Goal: Task Accomplishment & Management: Manage account settings

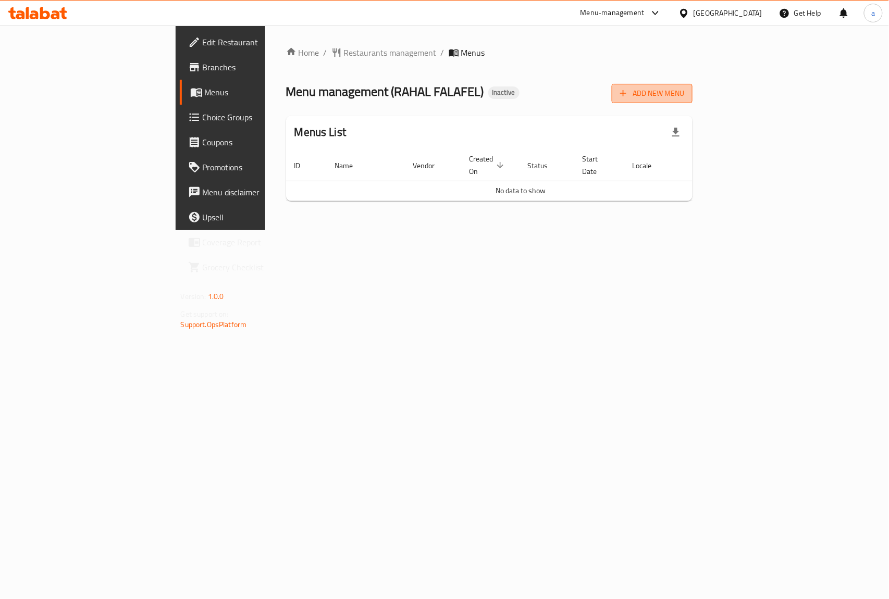
click at [692, 84] on button "Add New Menu" at bounding box center [652, 93] width 81 height 19
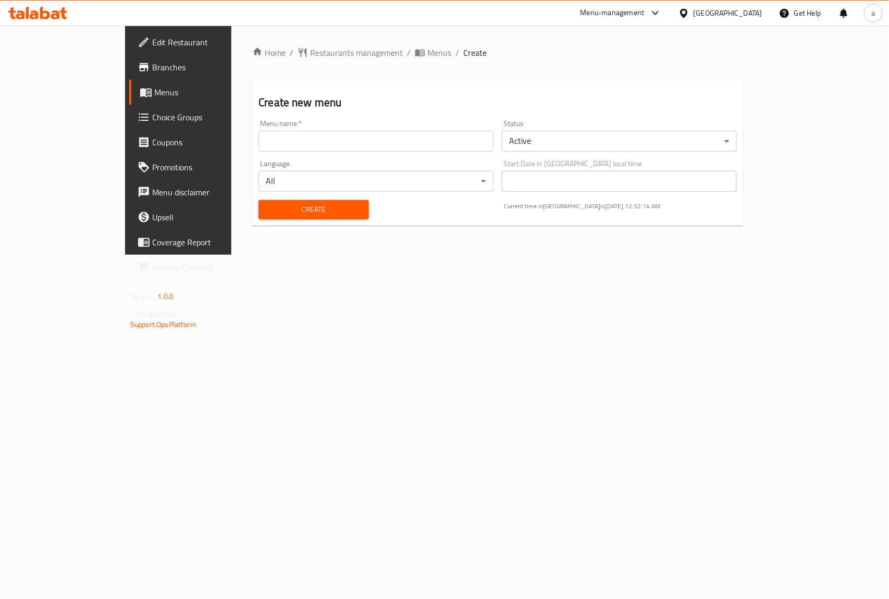
click at [373, 151] on input "text" at bounding box center [375, 141] width 235 height 21
type input "N"
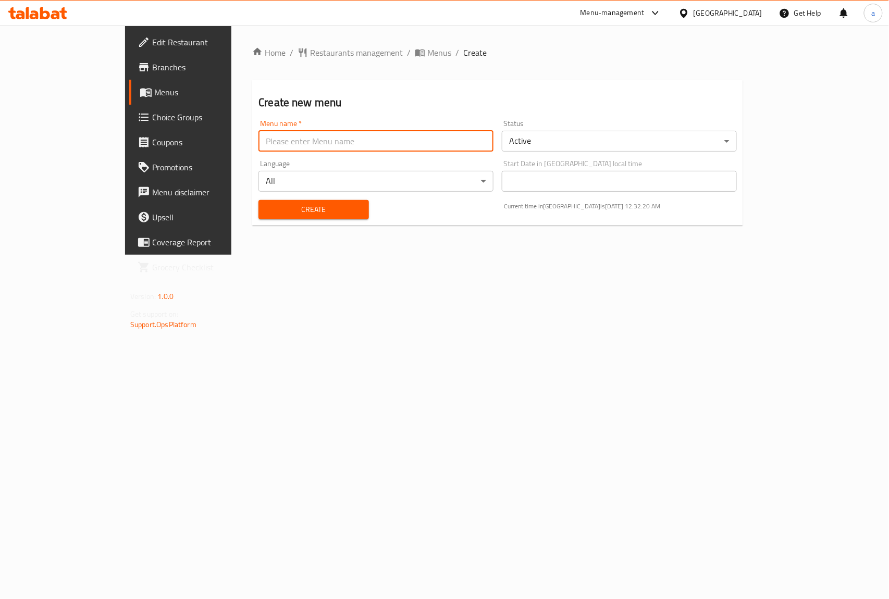
type input "e"
type input "New menu"
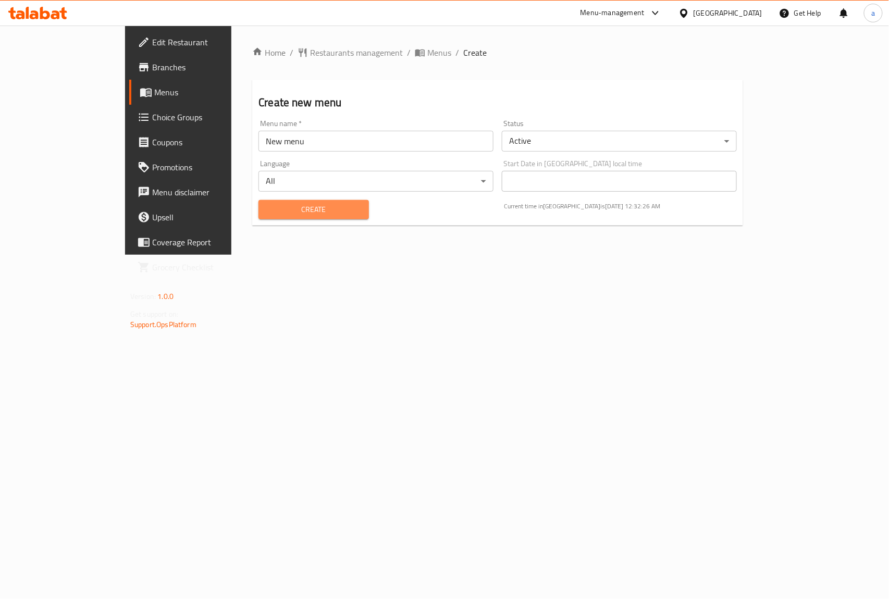
click at [325, 215] on span "Create" at bounding box center [313, 209] width 93 height 13
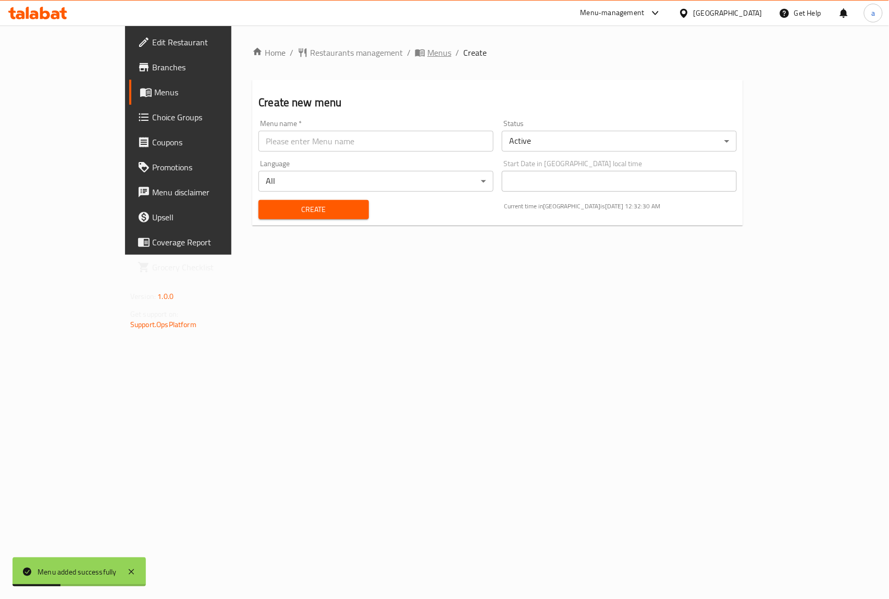
click at [427, 52] on span "Menus" at bounding box center [439, 52] width 24 height 13
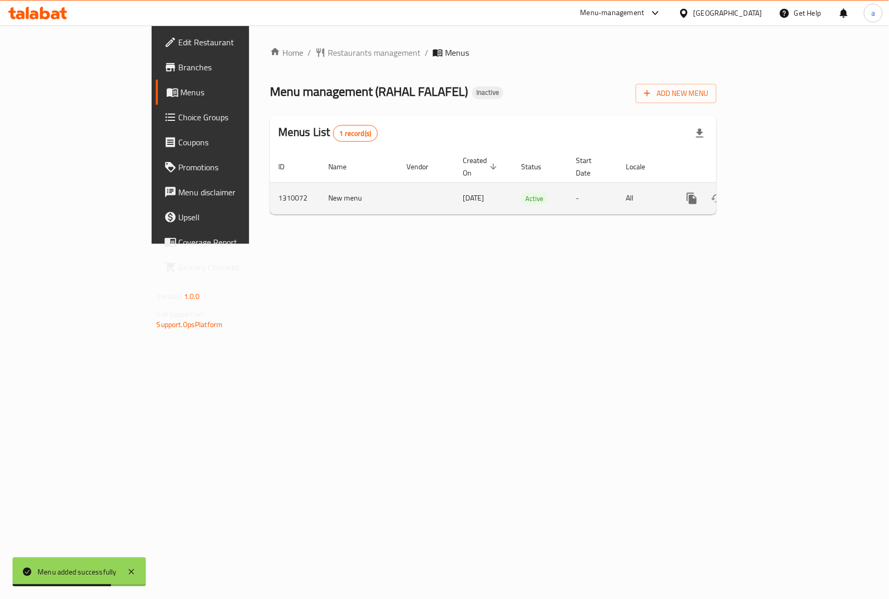
click at [779, 186] on div "enhanced table" at bounding box center [729, 198] width 100 height 25
click at [454, 188] on td "[DATE]" at bounding box center [483, 198] width 58 height 32
click at [779, 196] on link "enhanced table" at bounding box center [766, 198] width 25 height 25
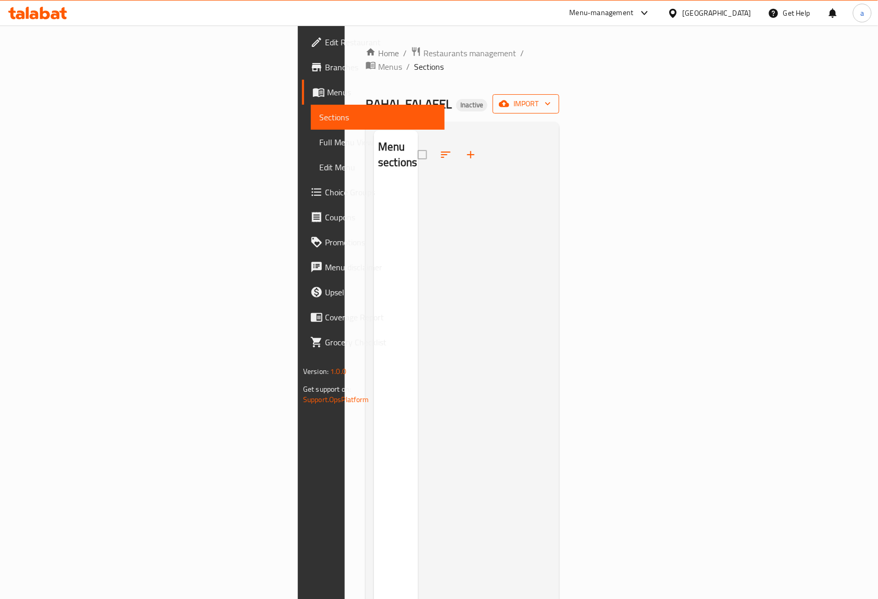
click at [510, 98] on icon "button" at bounding box center [504, 103] width 10 height 10
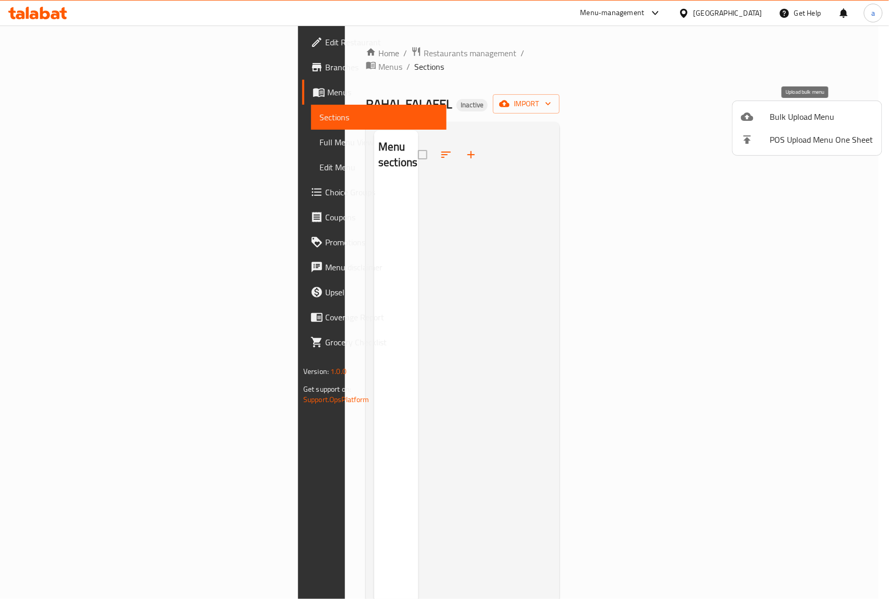
click at [788, 119] on span "Bulk Upload Menu" at bounding box center [821, 116] width 103 height 13
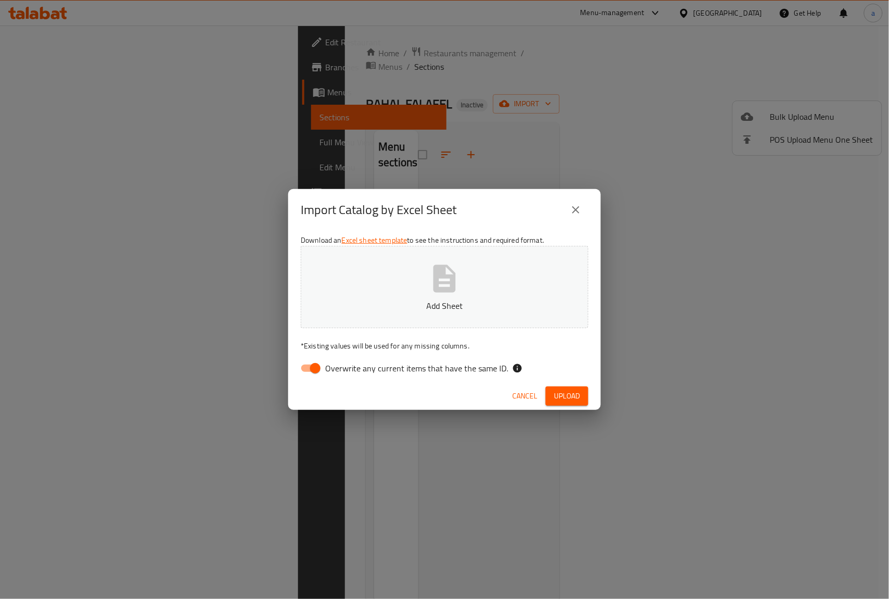
click at [527, 276] on button "Add Sheet" at bounding box center [445, 287] width 288 height 82
drag, startPoint x: 317, startPoint y: 368, endPoint x: 330, endPoint y: 367, distance: 13.1
click at [316, 368] on input "Overwrite any current items that have the same ID." at bounding box center [315, 368] width 59 height 20
checkbox input "false"
click at [553, 399] on button "Upload" at bounding box center [566, 396] width 43 height 19
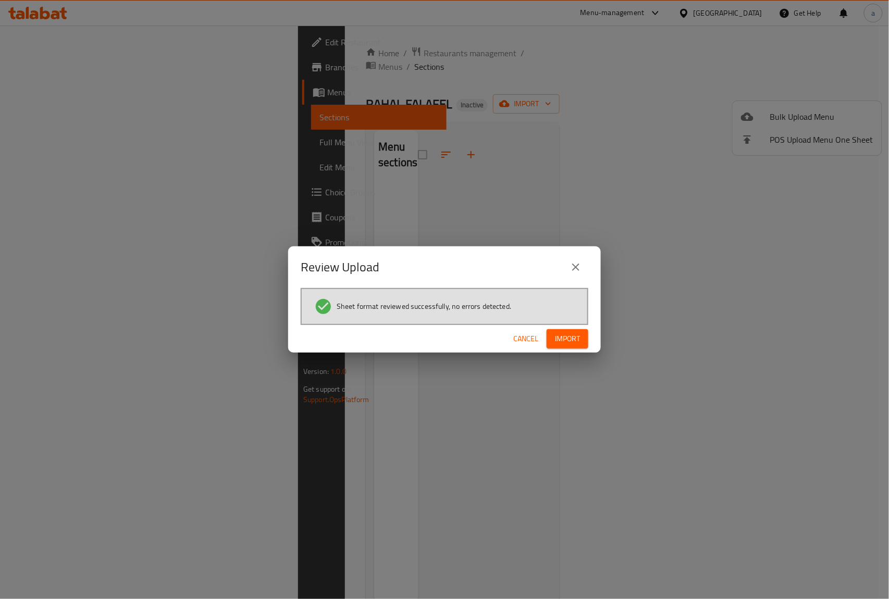
click at [568, 334] on span "Import" at bounding box center [567, 338] width 25 height 13
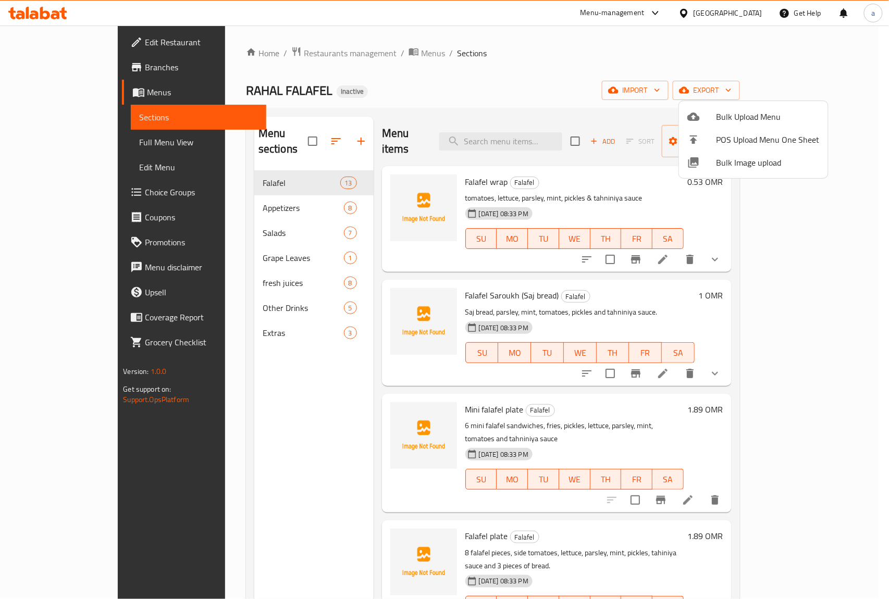
click at [878, 192] on div at bounding box center [444, 299] width 889 height 599
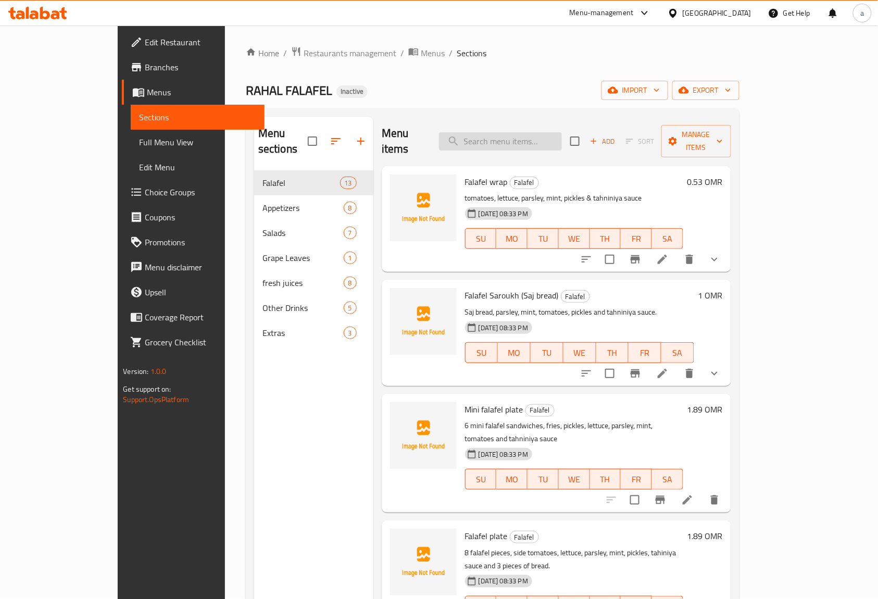
click at [550, 138] on input "search" at bounding box center [500, 141] width 123 height 18
paste input "10 Grape Leaves"
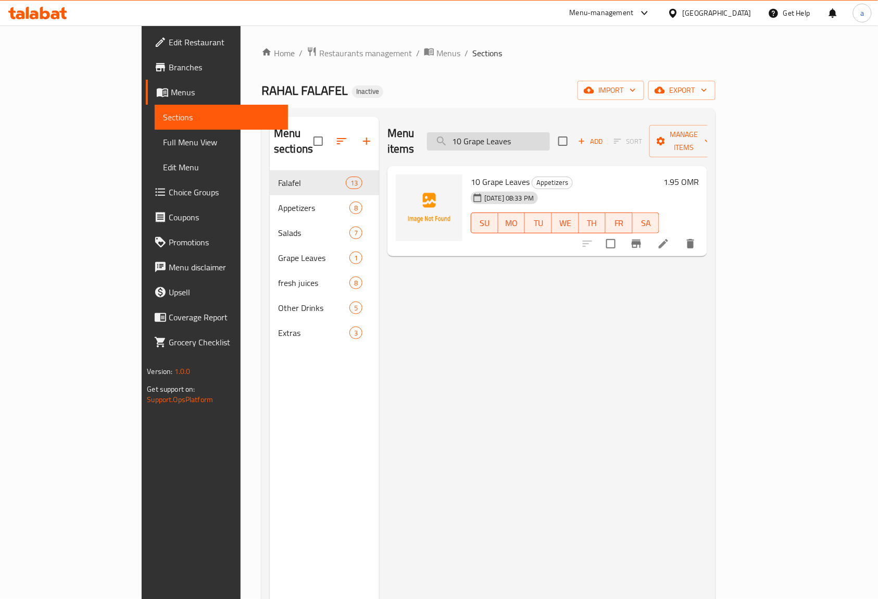
click at [511, 132] on input "10 Grape Leaves" at bounding box center [488, 141] width 123 height 18
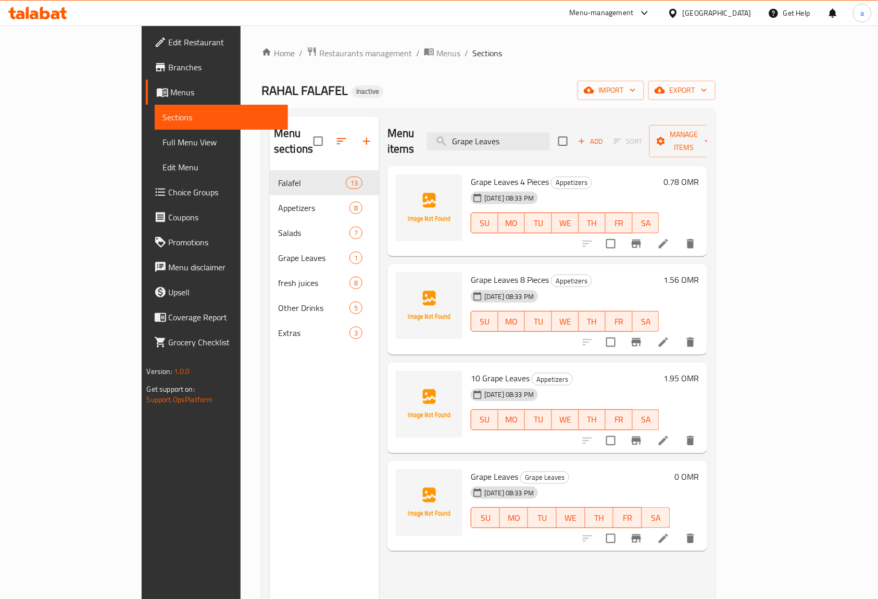
type input "Grape Leaves"
click at [671, 469] on h6 "Grape Leaves Grape Leaves" at bounding box center [571, 476] width 200 height 15
click at [694, 534] on icon "delete" at bounding box center [690, 538] width 7 height 9
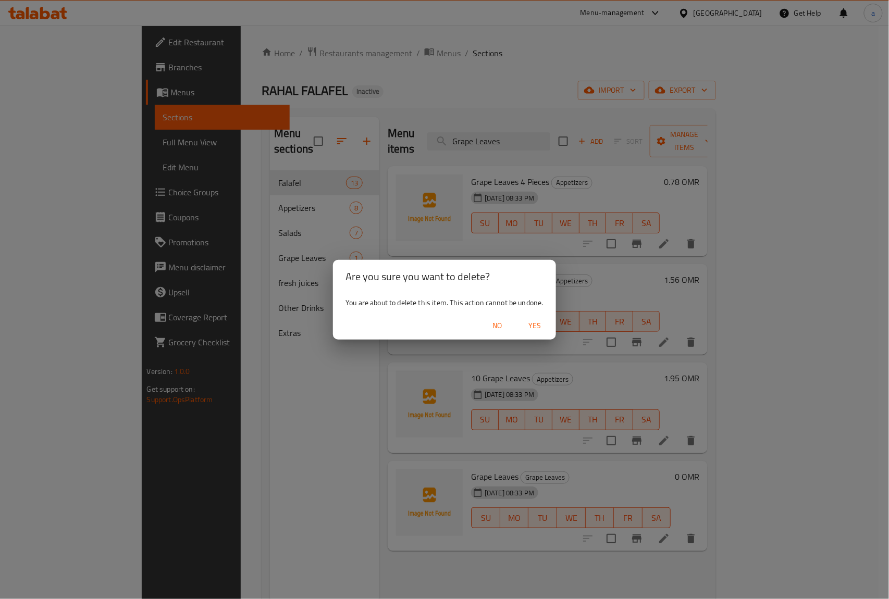
click at [528, 321] on span "Yes" at bounding box center [535, 325] width 25 height 13
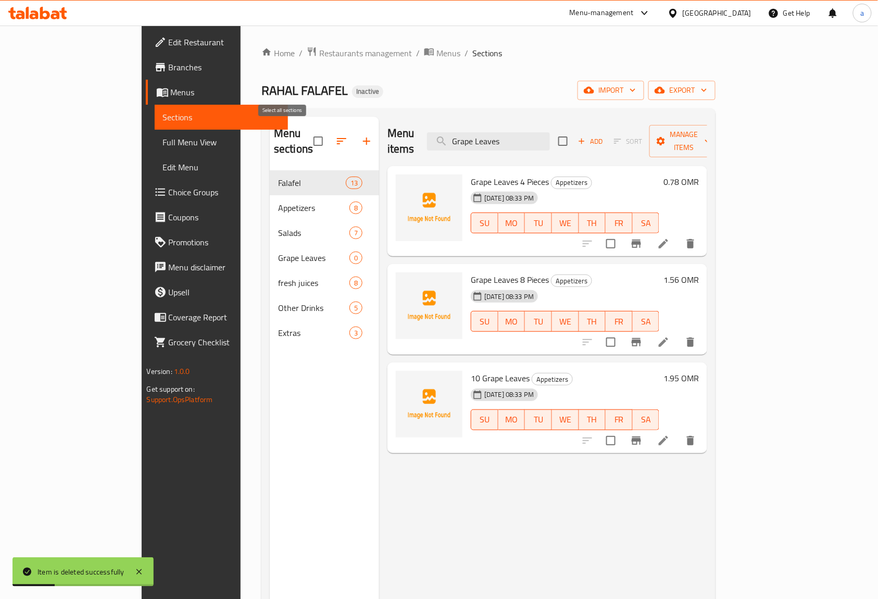
click at [307, 134] on input "checkbox" at bounding box center [318, 141] width 22 height 22
click at [307, 136] on input "checkbox" at bounding box center [318, 141] width 22 height 22
checkbox input "false"
click at [163, 142] on span "Full Menu View" at bounding box center [221, 142] width 117 height 13
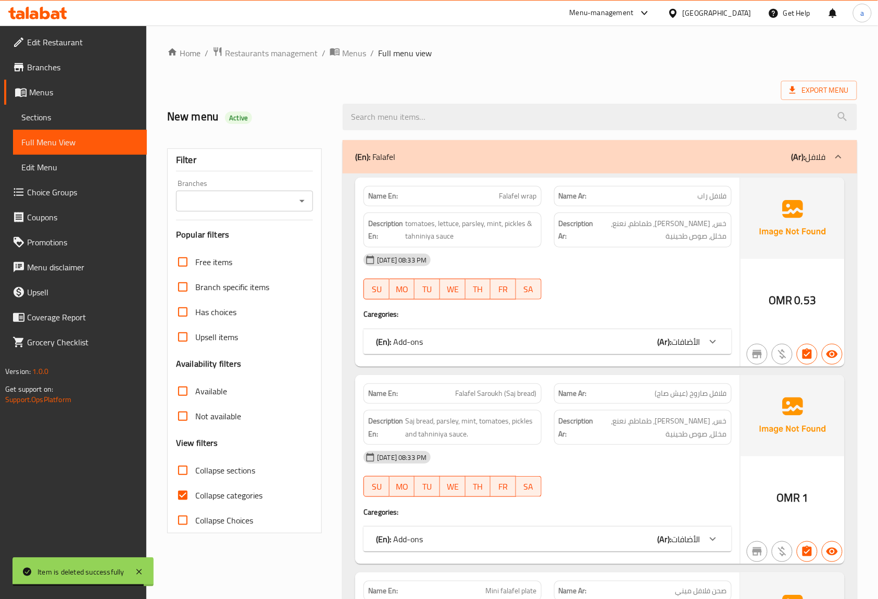
click at [228, 493] on span "Collapse categories" at bounding box center [228, 495] width 67 height 13
click at [195, 493] on input "Collapse categories" at bounding box center [182, 495] width 25 height 25
checkbox input "false"
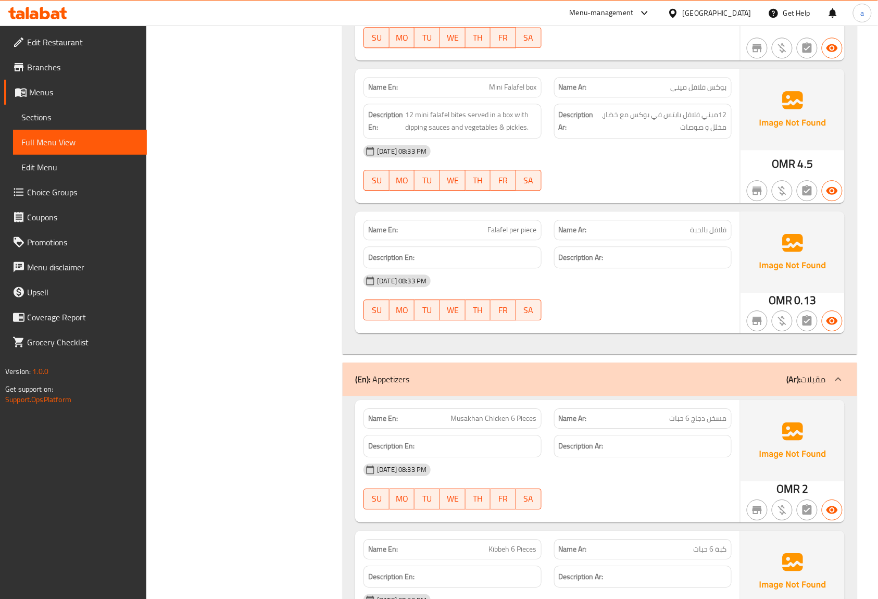
scroll to position [2279, 0]
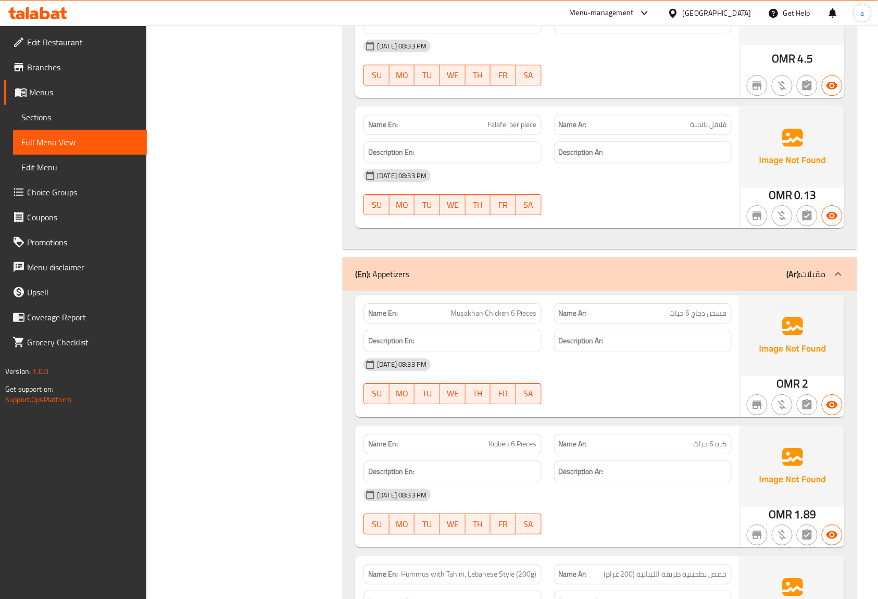
click at [838, 272] on icon at bounding box center [839, 274] width 6 height 4
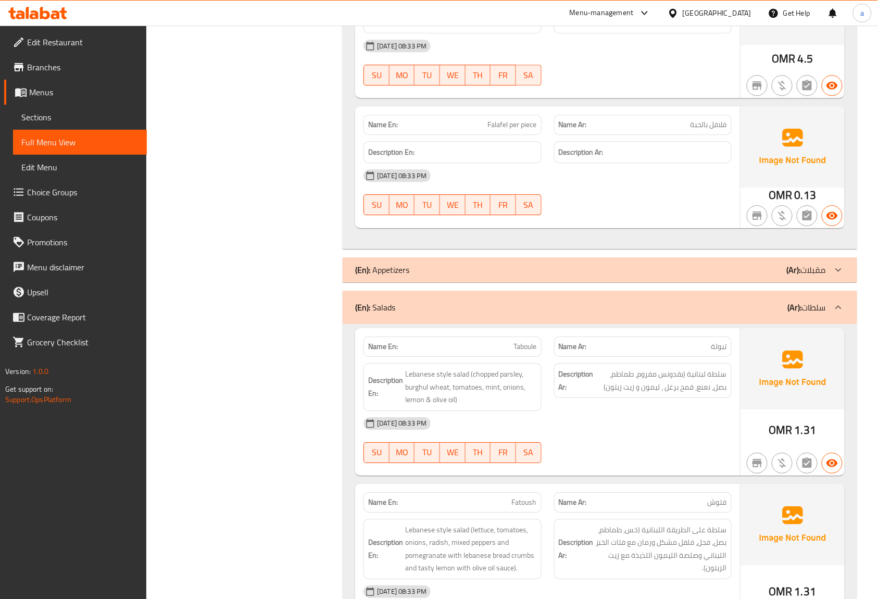
click at [842, 301] on icon at bounding box center [839, 307] width 13 height 13
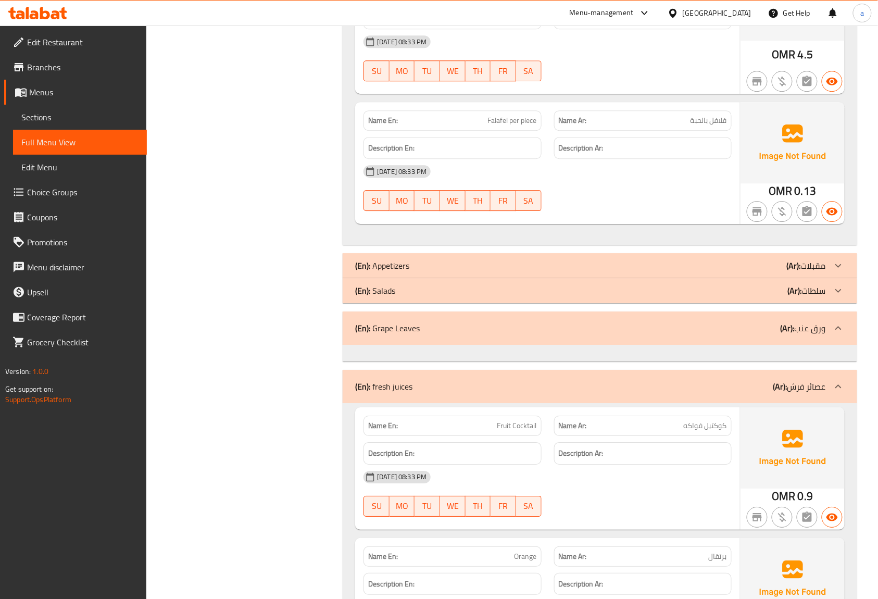
scroll to position [2349, 0]
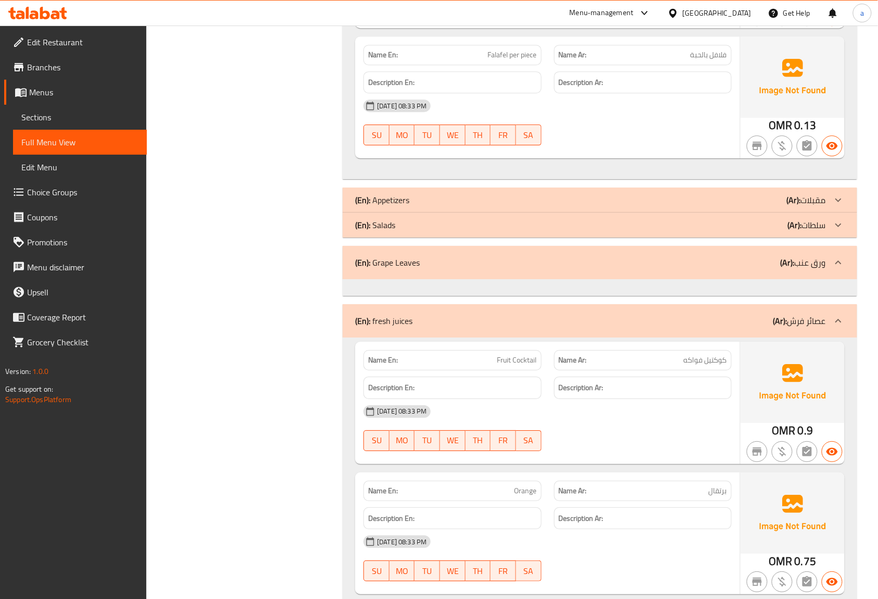
click at [803, 280] on div at bounding box center [600, 287] width 515 height 17
click at [838, 257] on div at bounding box center [838, 262] width 25 height 25
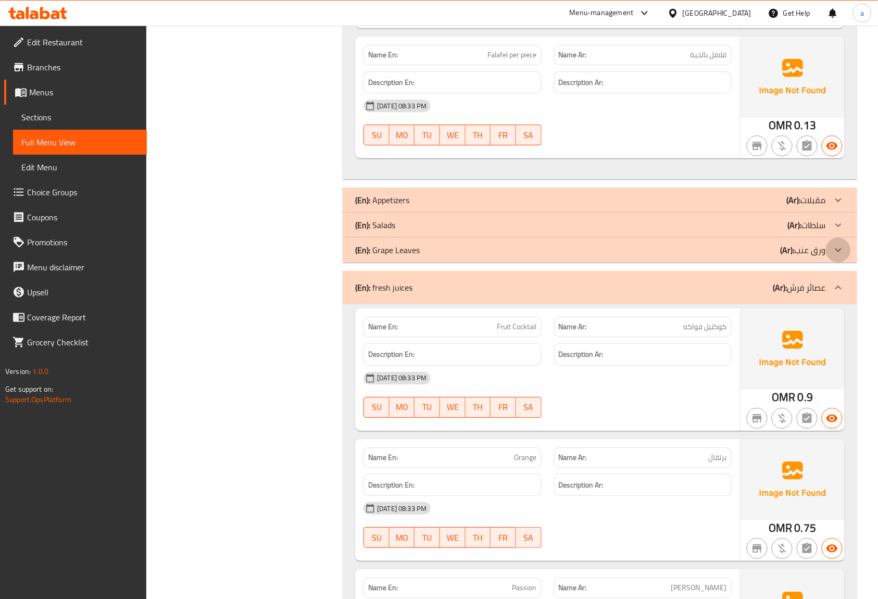
click at [840, 244] on div at bounding box center [838, 250] width 25 height 25
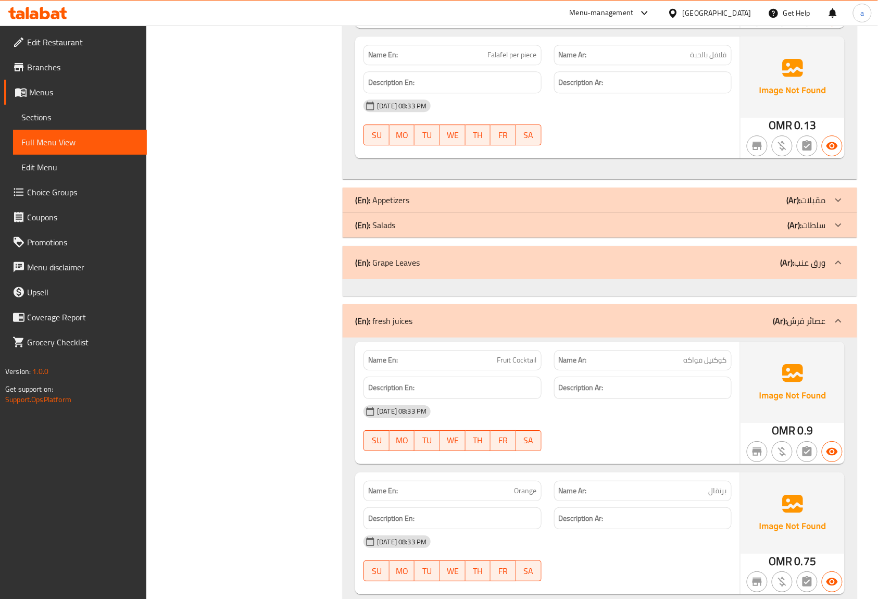
click at [86, 115] on span "Sections" at bounding box center [79, 117] width 117 height 13
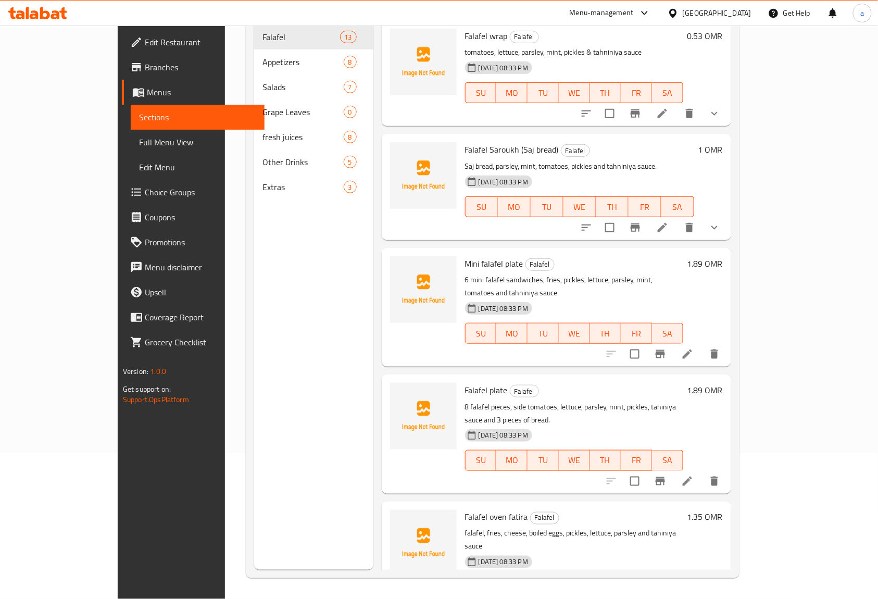
scroll to position [146, 0]
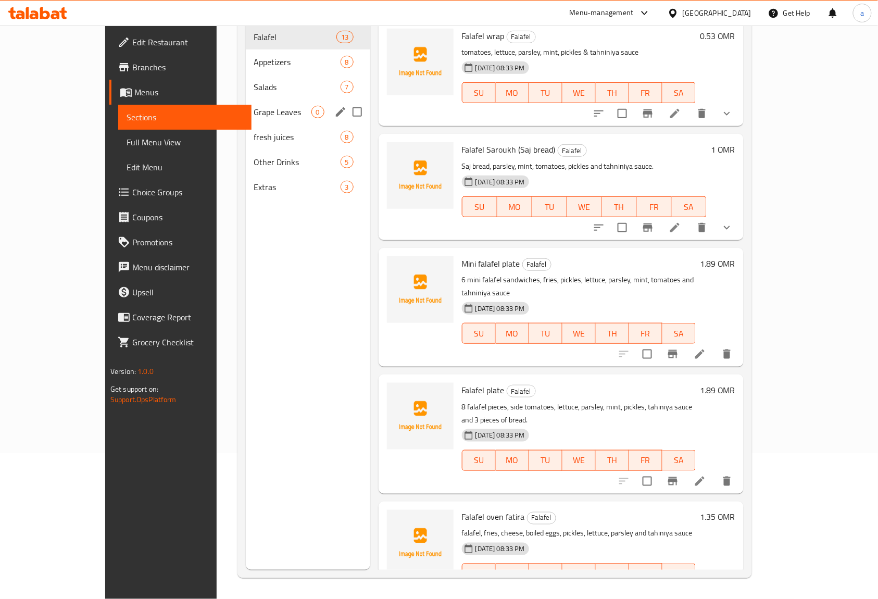
click at [334, 106] on icon "edit" at bounding box center [340, 112] width 13 height 13
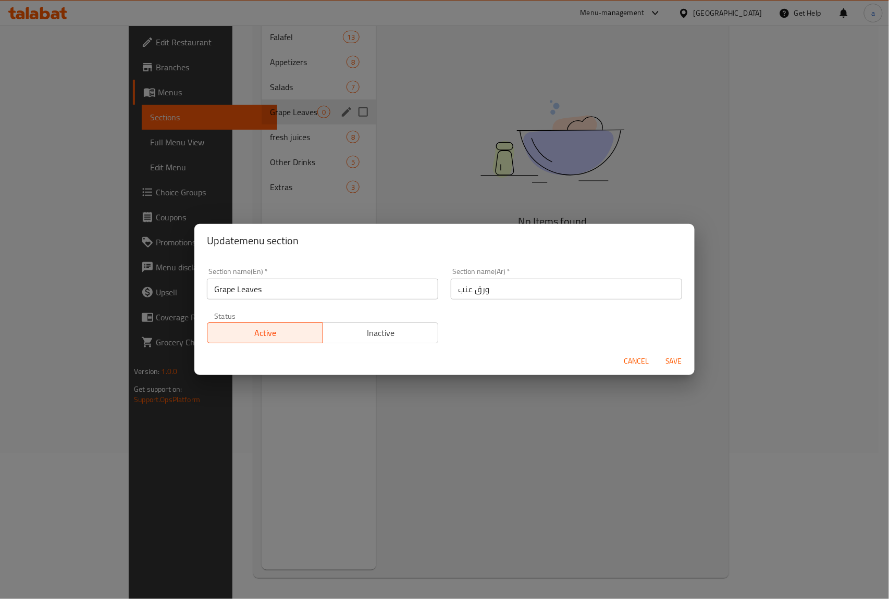
click at [624, 356] on span "Cancel" at bounding box center [636, 361] width 25 height 13
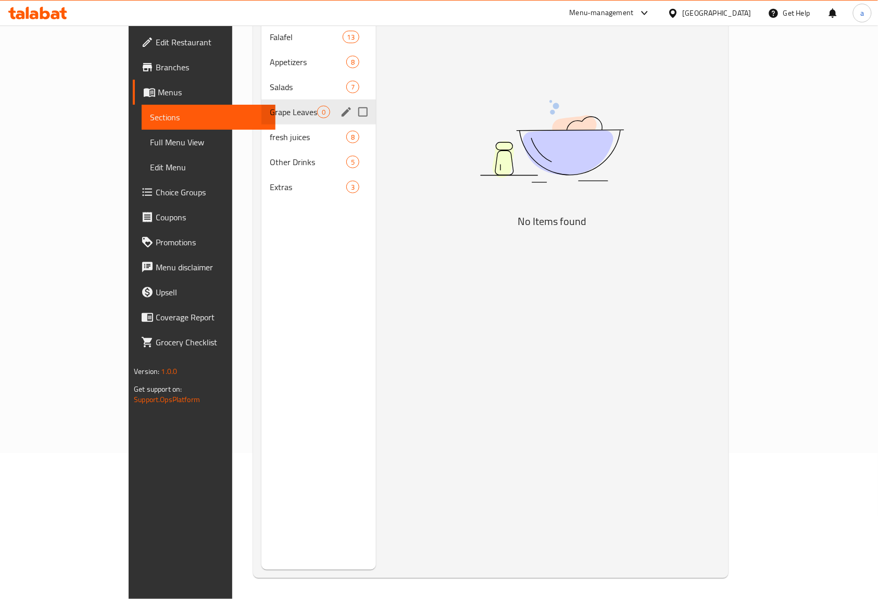
click at [352, 101] on input "Menu sections" at bounding box center [363, 112] width 22 height 22
checkbox input "true"
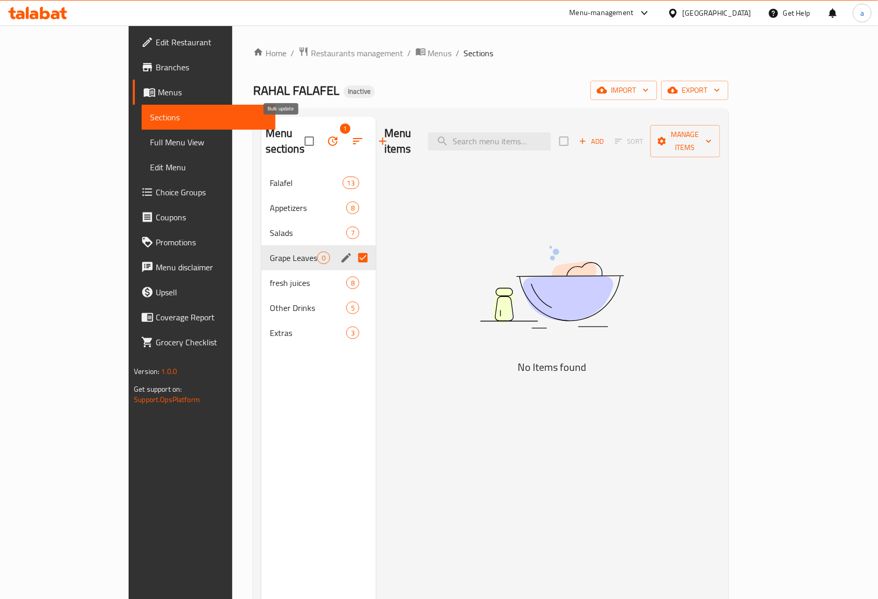
click at [328, 136] on icon "button" at bounding box center [332, 140] width 9 height 9
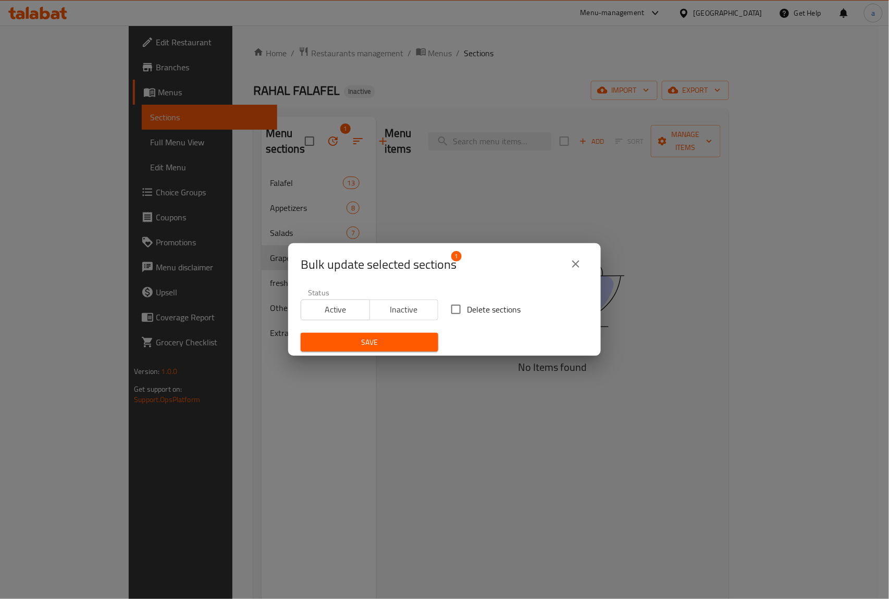
click at [476, 311] on span "Delete sections" at bounding box center [494, 309] width 54 height 13
click at [467, 311] on input "Delete sections" at bounding box center [456, 310] width 22 height 22
checkbox input "true"
click at [420, 340] on span "Save" at bounding box center [369, 342] width 121 height 13
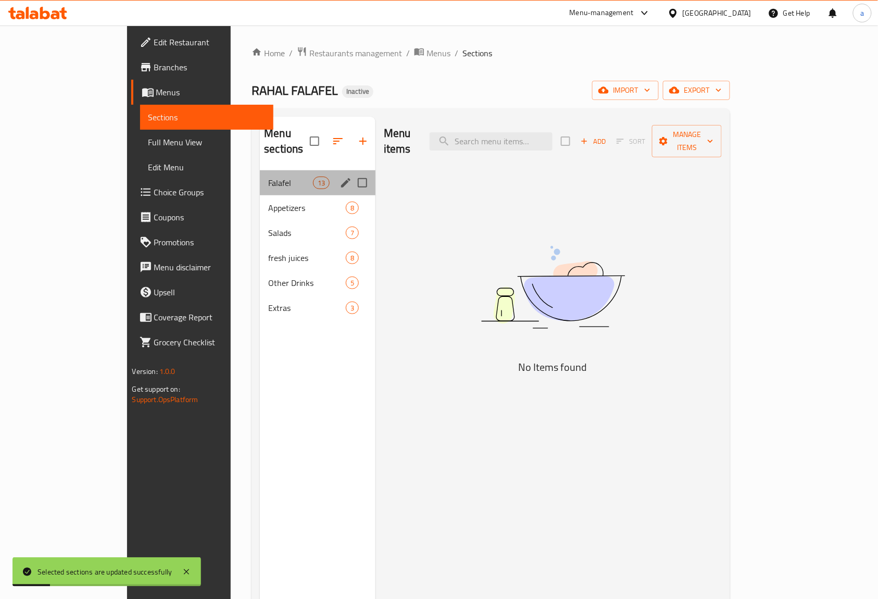
click at [268, 170] on div "Falafel 13" at bounding box center [318, 182] width 116 height 25
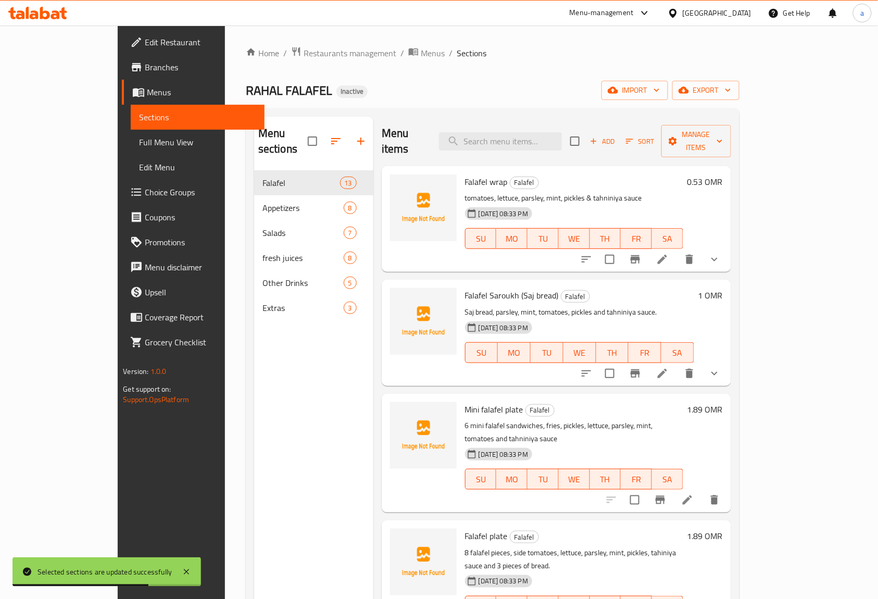
click at [139, 146] on span "Full Menu View" at bounding box center [197, 142] width 117 height 13
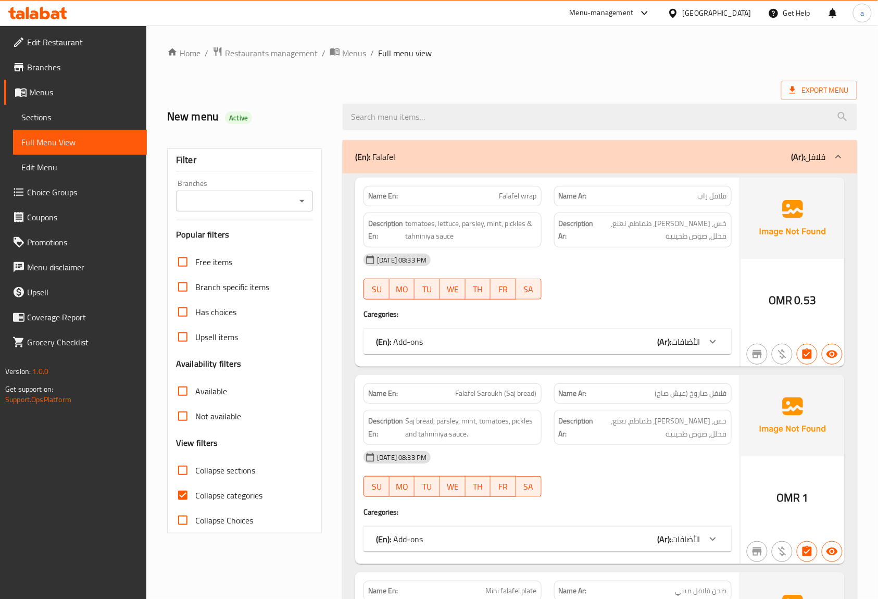
click at [182, 494] on input "Collapse categories" at bounding box center [182, 495] width 25 height 25
checkbox input "false"
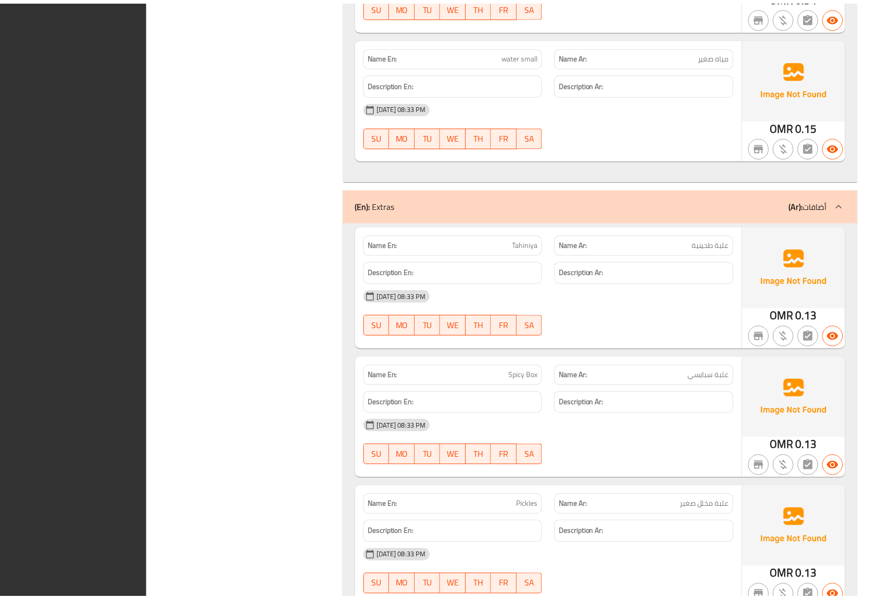
scroll to position [6445, 0]
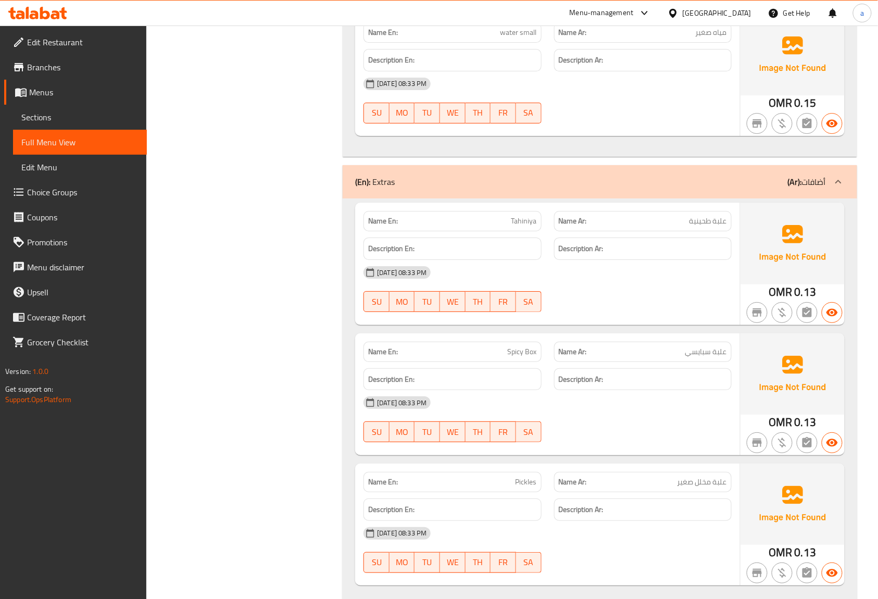
click at [76, 161] on span "Edit Menu" at bounding box center [79, 167] width 117 height 13
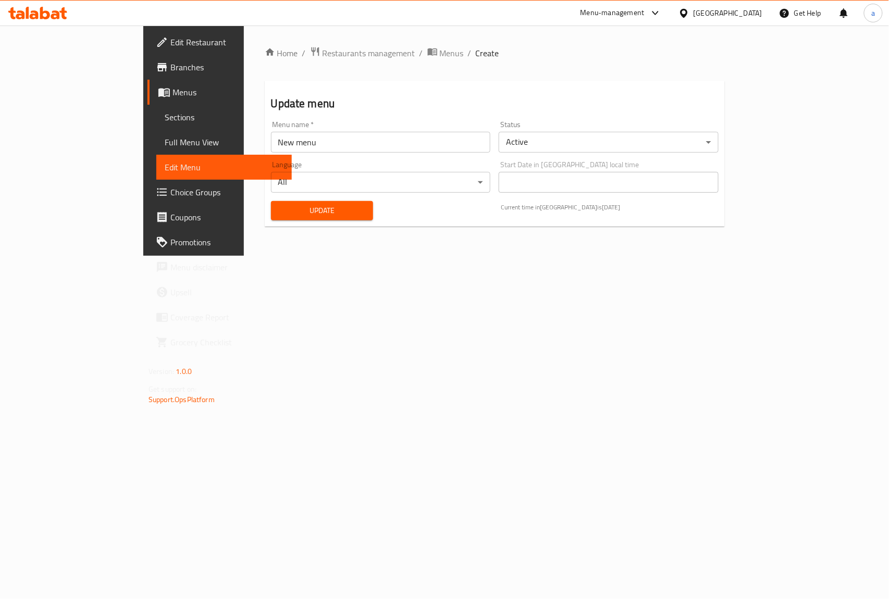
click at [170, 186] on span "Choice Groups" at bounding box center [226, 192] width 113 height 13
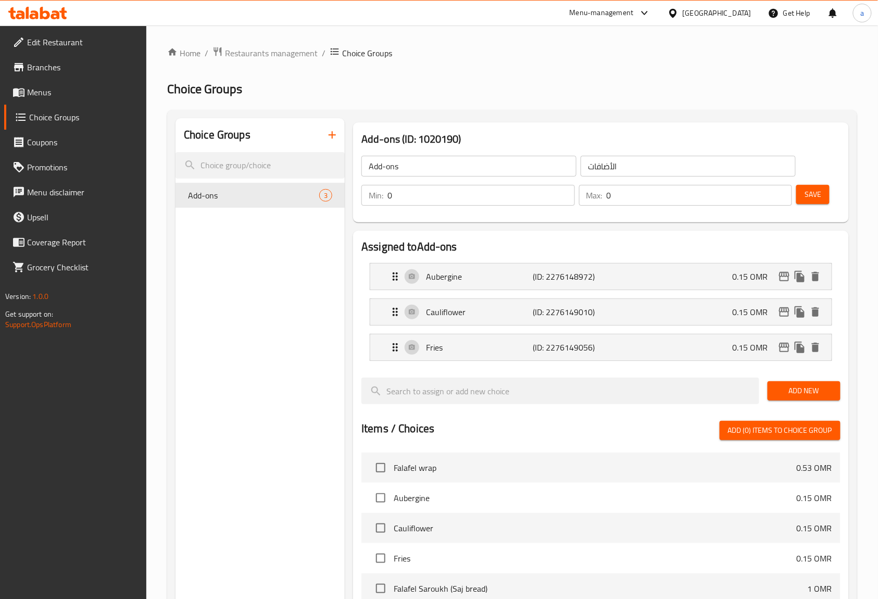
click at [68, 89] on span "Menus" at bounding box center [82, 92] width 111 height 13
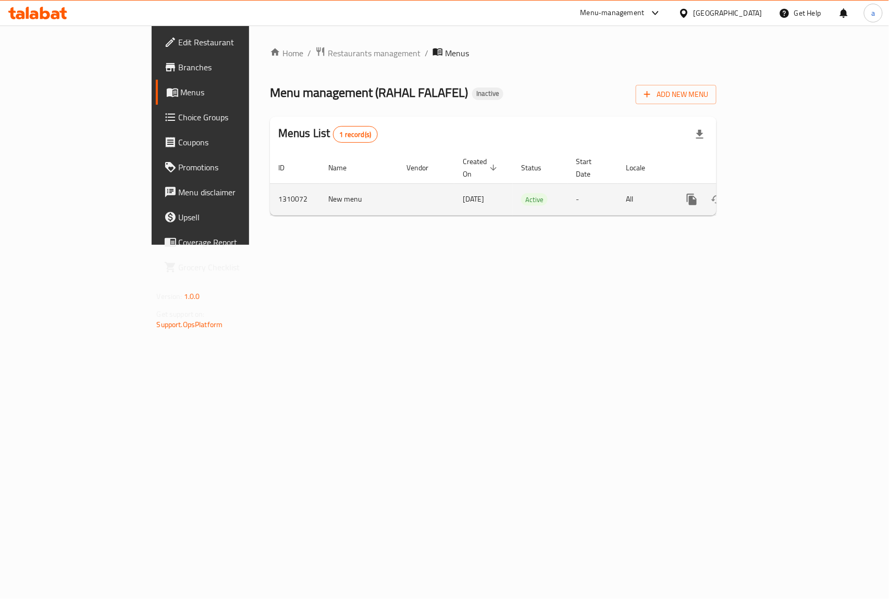
click at [270, 192] on td "1310072" at bounding box center [295, 199] width 50 height 32
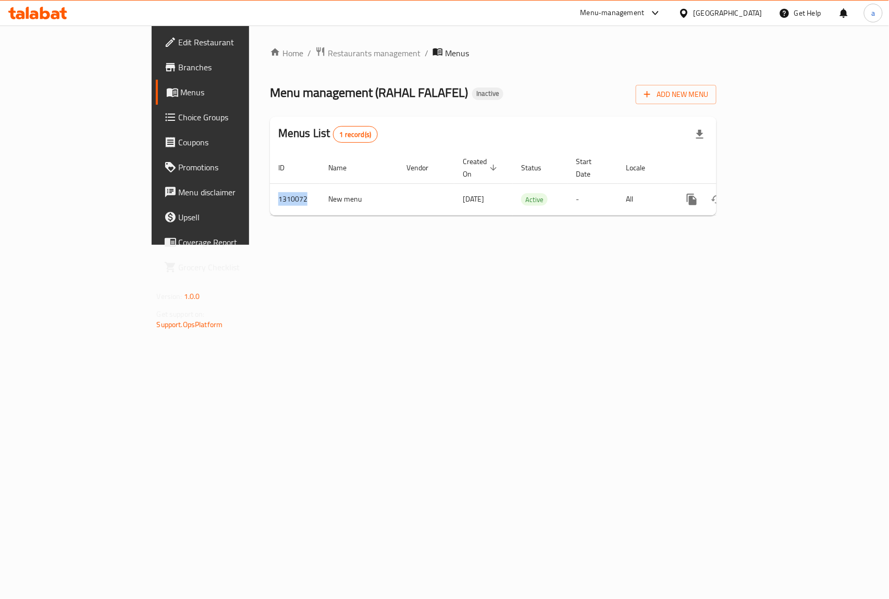
copy td "1310072"
